Goal: Communication & Community: Answer question/provide support

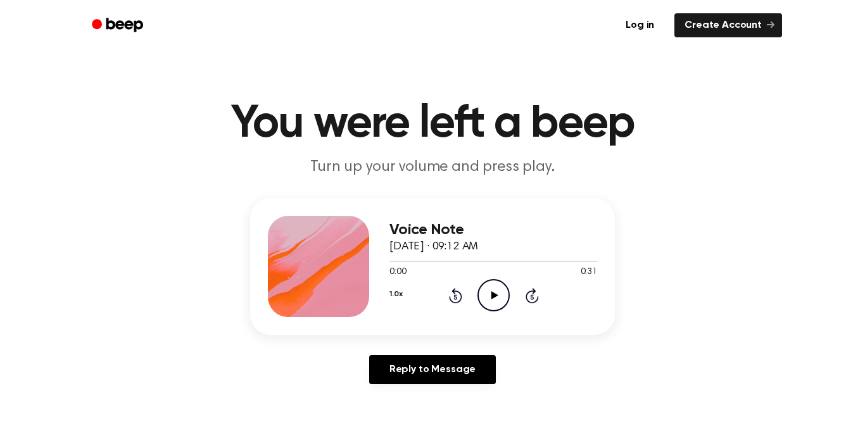
click at [493, 291] on icon "Play Audio" at bounding box center [494, 295] width 32 height 32
click at [493, 291] on icon "Pause Audio" at bounding box center [494, 295] width 32 height 32
click at [493, 291] on icon "Play Audio" at bounding box center [494, 295] width 32 height 32
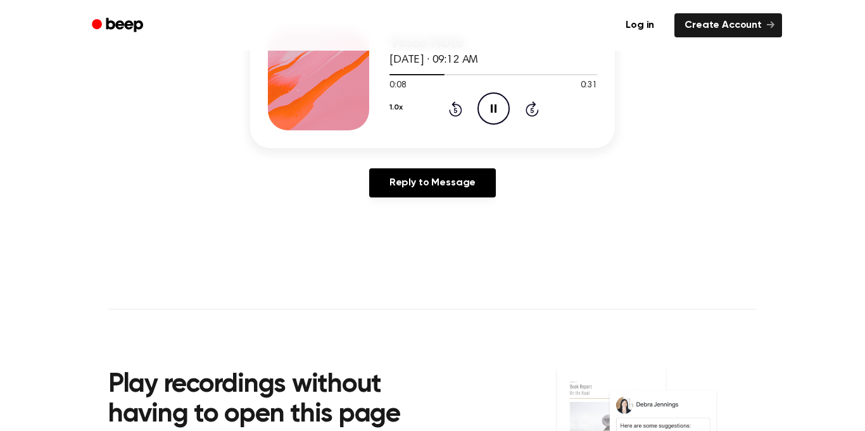
click at [486, 111] on icon "Pause Audio" at bounding box center [494, 108] width 32 height 32
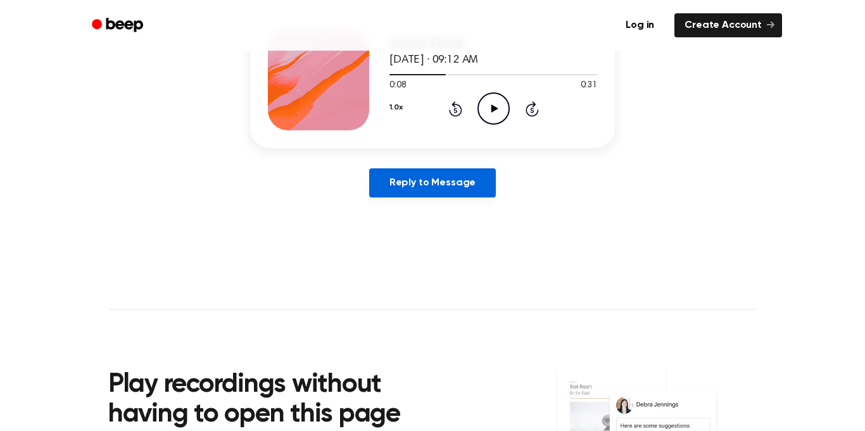
click at [457, 191] on link "Reply to Message" at bounding box center [432, 182] width 127 height 29
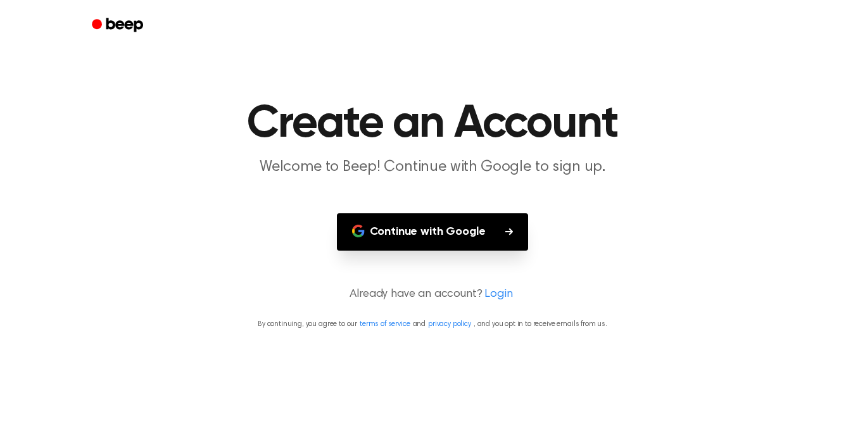
click at [483, 247] on button "Continue with Google" at bounding box center [433, 231] width 192 height 37
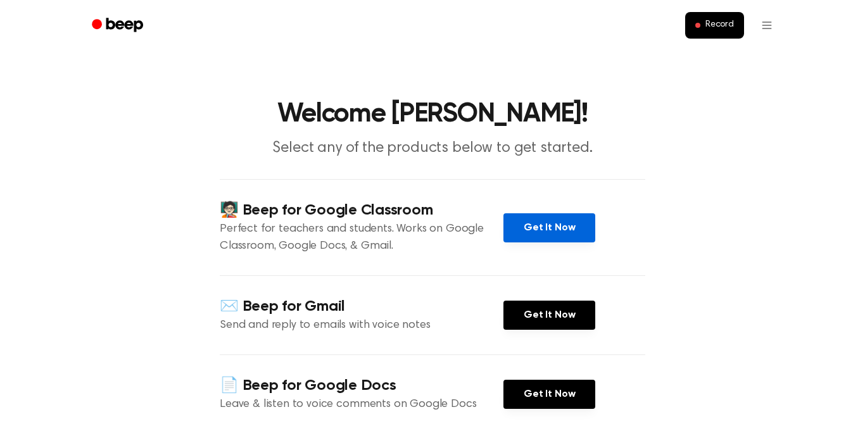
click at [550, 236] on link "Get It Now" at bounding box center [550, 227] width 92 height 29
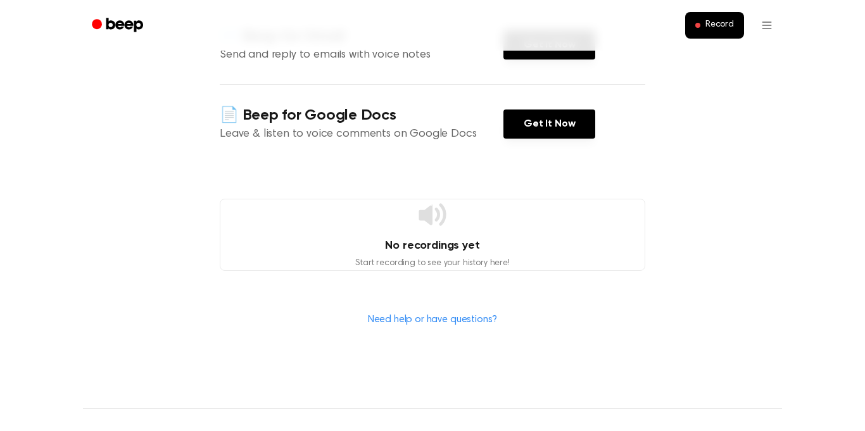
scroll to position [277, 0]
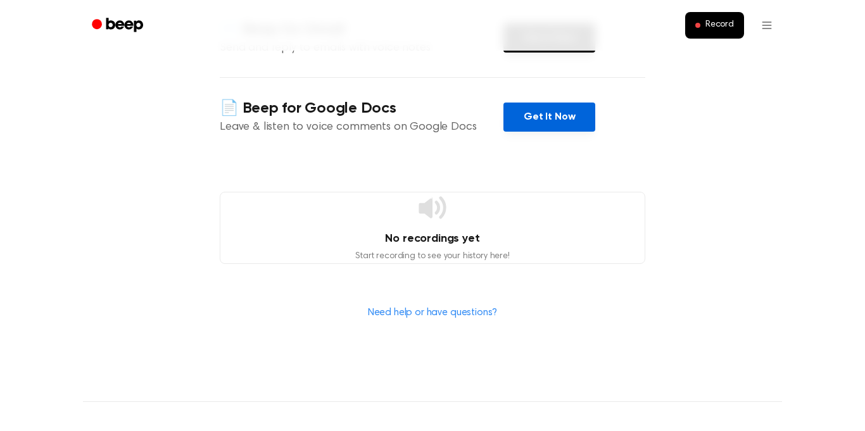
click at [525, 106] on link "Get It Now" at bounding box center [550, 117] width 92 height 29
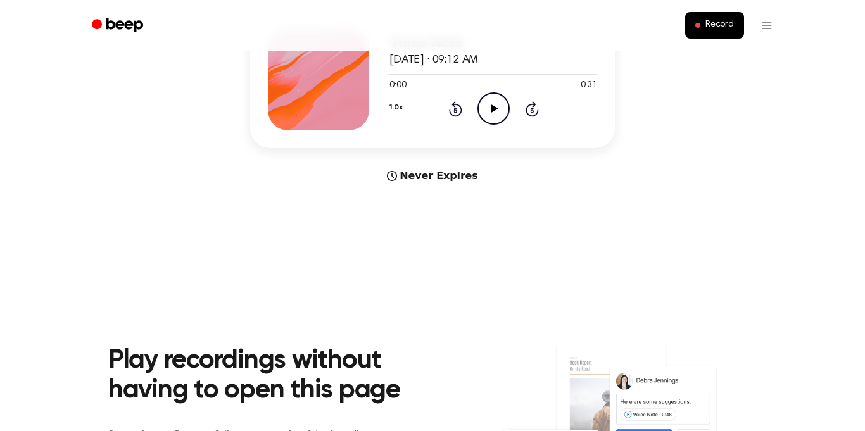
scroll to position [350, 0]
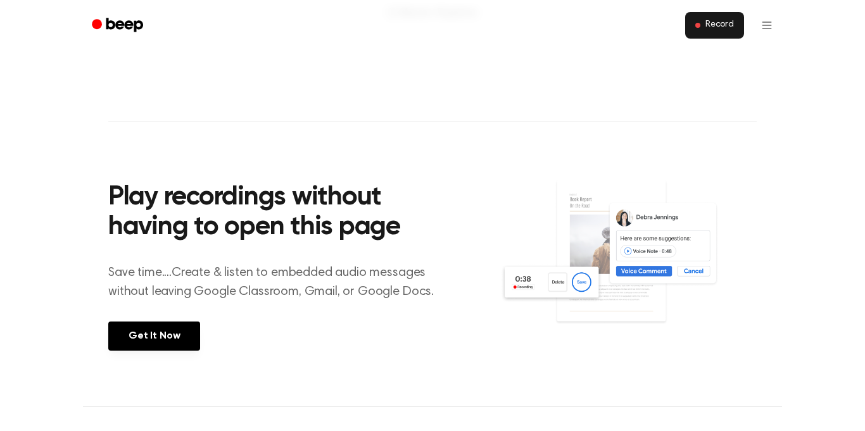
click at [716, 25] on span "Record" at bounding box center [720, 25] width 29 height 11
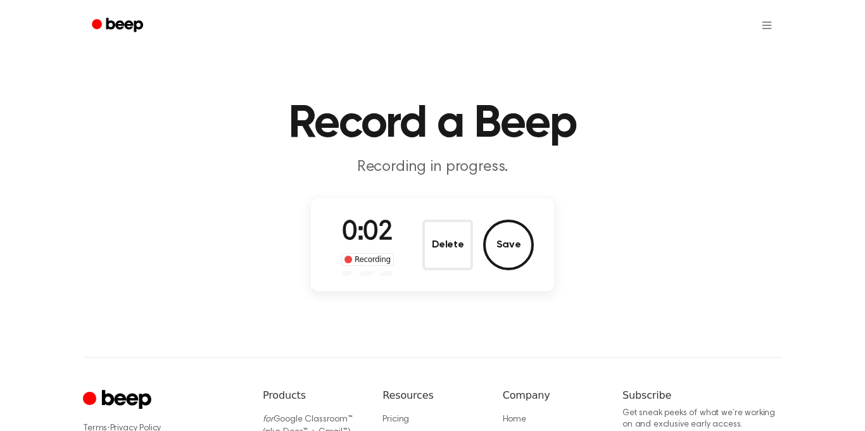
click at [485, 226] on div "Delete Save" at bounding box center [477, 245] width 111 height 51
click at [499, 231] on button "Save" at bounding box center [508, 245] width 51 height 51
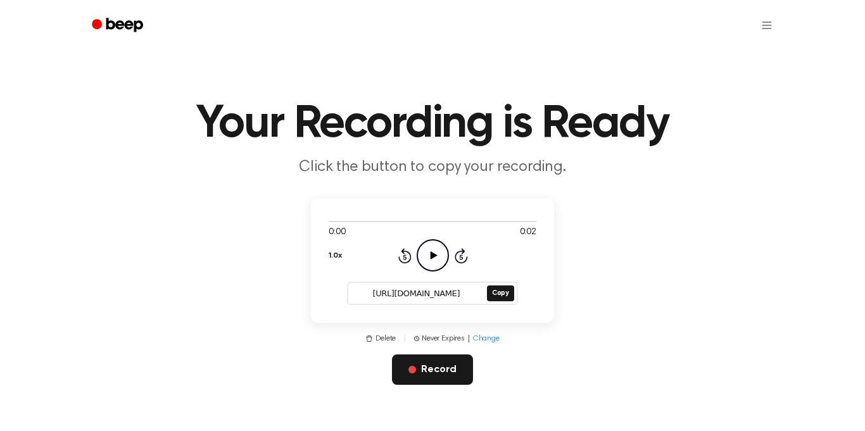
click at [466, 367] on button "Record" at bounding box center [432, 370] width 80 height 30
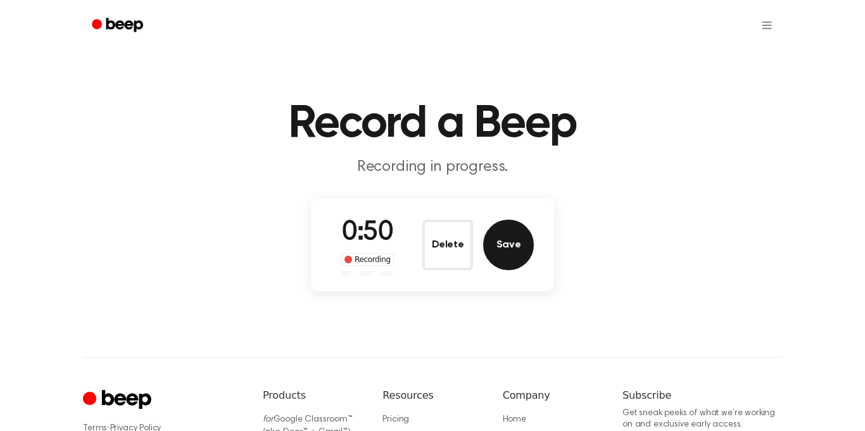
click at [512, 226] on button "Save" at bounding box center [508, 245] width 51 height 51
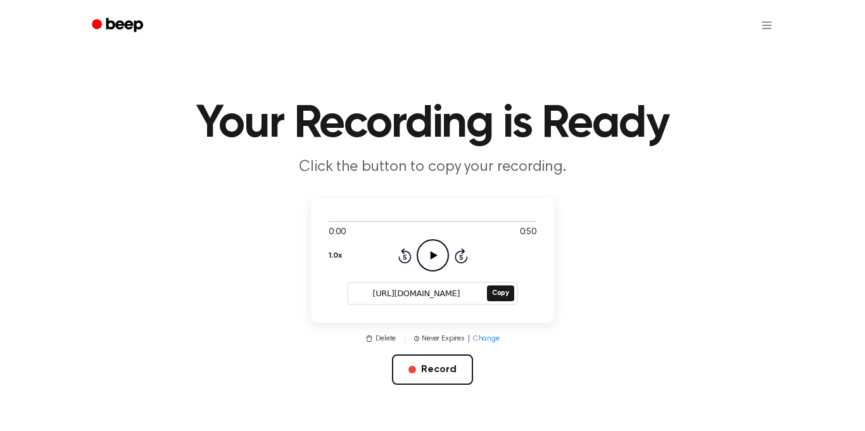
click at [435, 253] on icon "Play Audio" at bounding box center [433, 255] width 32 height 32
click at [500, 295] on button "Copy" at bounding box center [500, 294] width 27 height 16
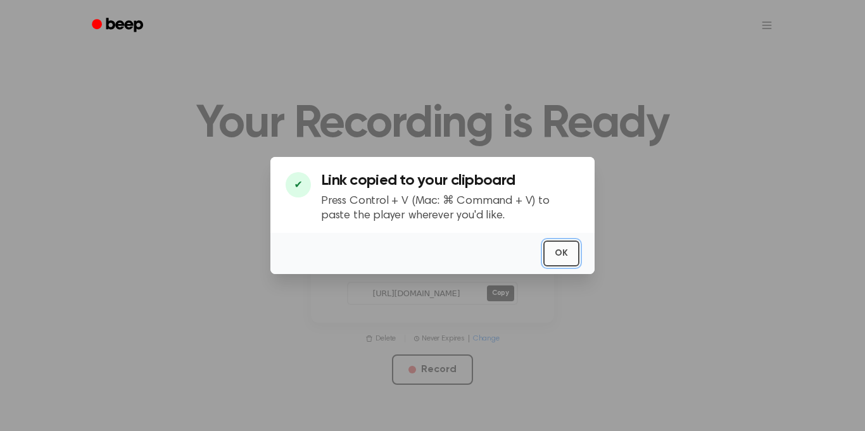
click at [569, 258] on button "OK" at bounding box center [561, 254] width 36 height 26
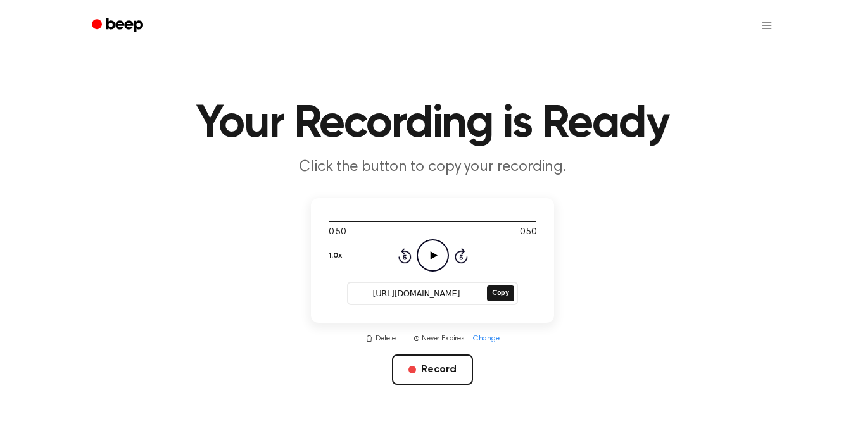
click at [438, 258] on icon "Play Audio" at bounding box center [433, 255] width 32 height 32
click at [438, 258] on icon "Pause Audio" at bounding box center [433, 255] width 32 height 32
